Goal: Navigation & Orientation: Go to known website

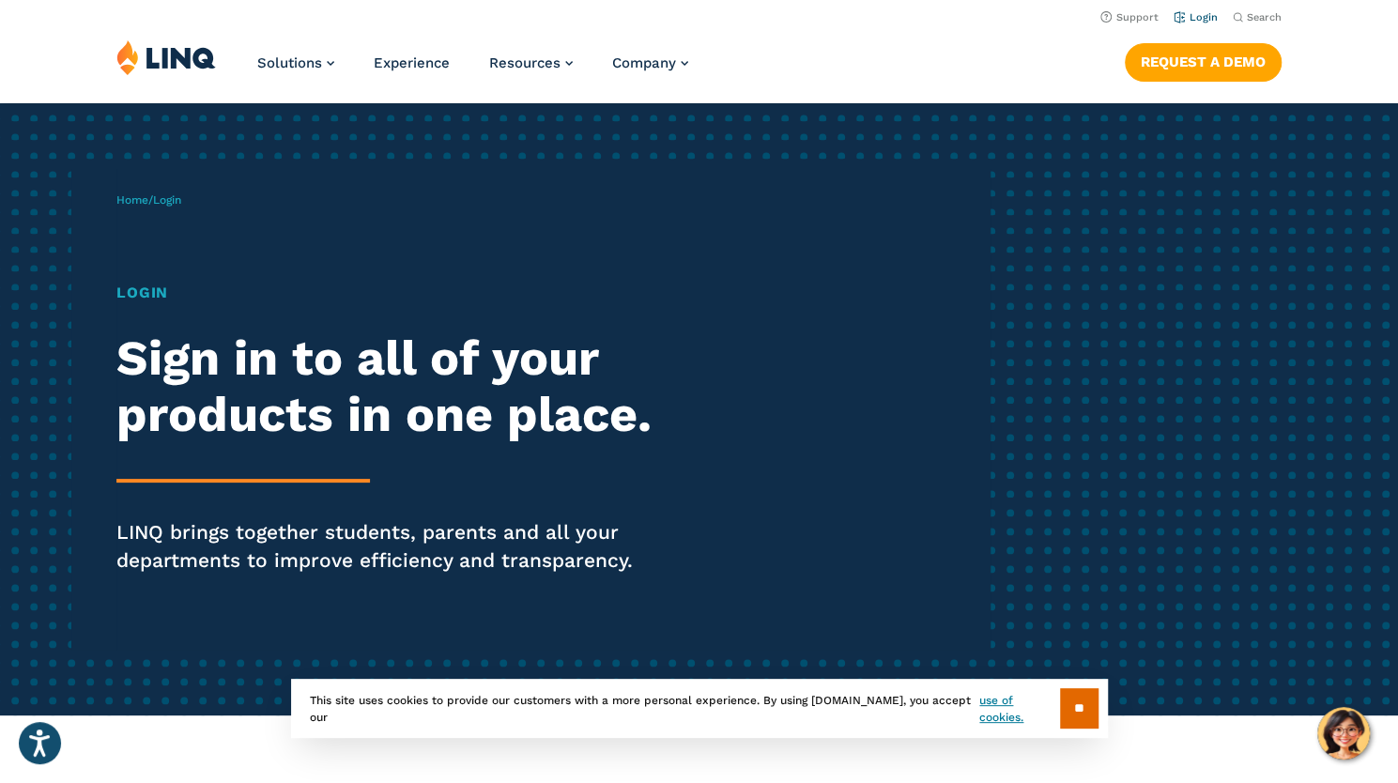
click at [1202, 23] on li "Login" at bounding box center [1196, 16] width 44 height 21
click at [1202, 12] on link "Login" at bounding box center [1196, 17] width 44 height 12
